Goal: Task Accomplishment & Management: Manage account settings

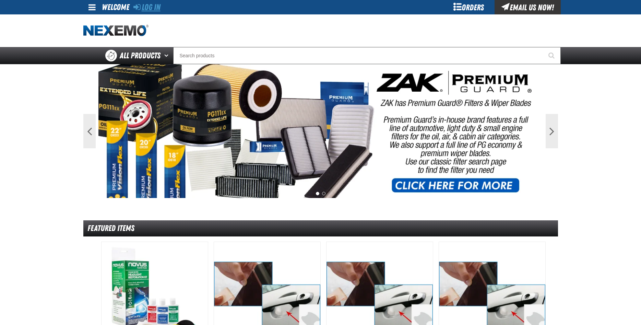
click at [145, 5] on link "Log In" at bounding box center [146, 7] width 27 height 10
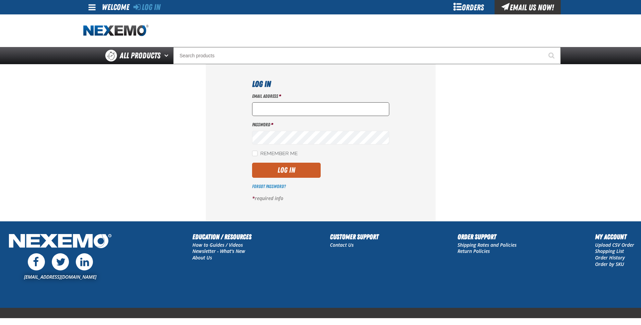
click at [296, 113] on input "Email Address *" at bounding box center [320, 109] width 137 height 14
type input "ttaylor@vtaig.com"
click at [252, 163] on button "Log In" at bounding box center [286, 170] width 69 height 15
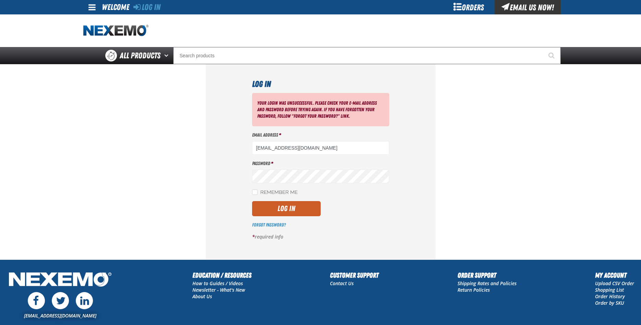
click at [398, 217] on div "Log In Your login was unsuccessful. Please check your e-mail address and passwo…" at bounding box center [321, 161] width 230 height 195
click at [273, 224] on link "Forgot Password?" at bounding box center [269, 224] width 34 height 5
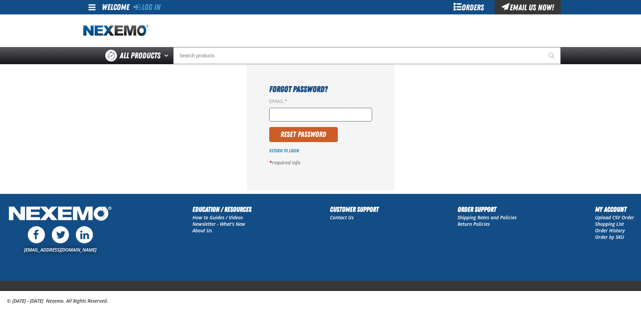
click at [287, 118] on input "Email *" at bounding box center [320, 115] width 103 height 14
type input "ttaylor@vtaig.com"
click at [308, 136] on button "Reset Password" at bounding box center [303, 134] width 69 height 15
